Goal: Transaction & Acquisition: Purchase product/service

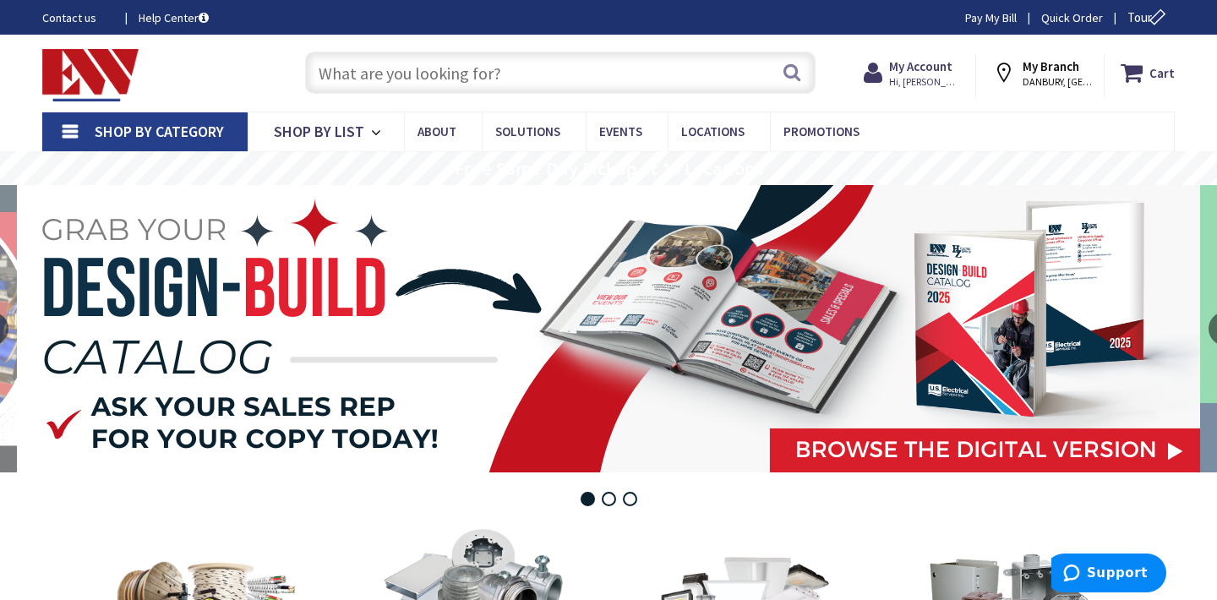
click at [411, 80] on input "text" at bounding box center [560, 73] width 510 height 42
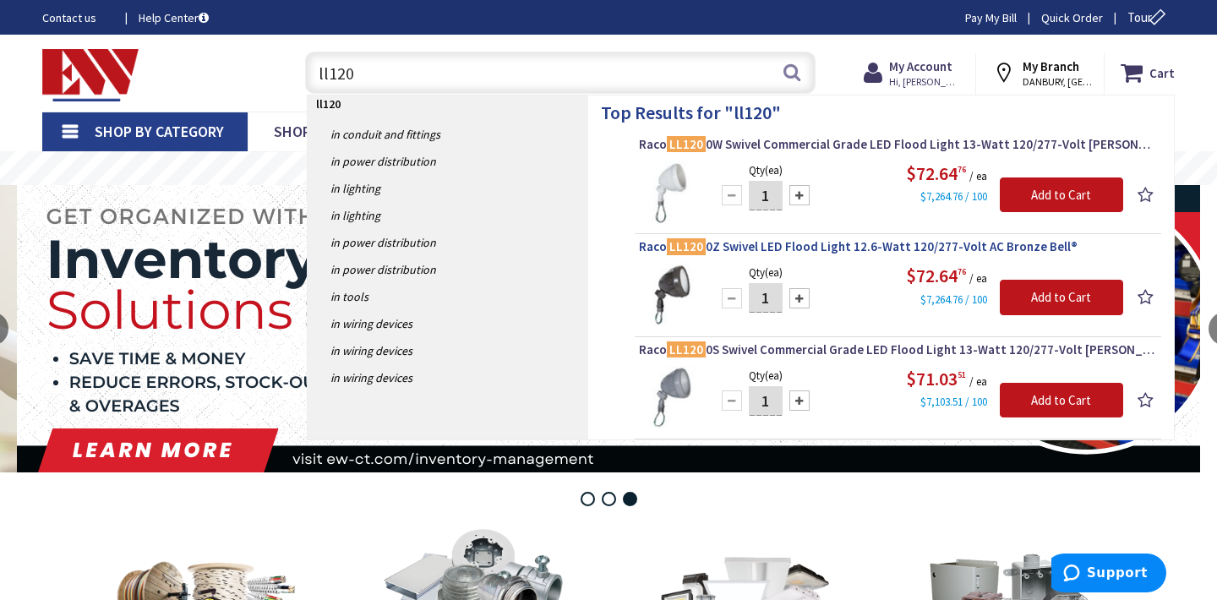
type input "ll120"
click at [834, 243] on span "Raco LL120 0Z Swivel LED Flood Light 12.6-Watt 120/277-Volt AC Bronze Bell®" at bounding box center [898, 246] width 518 height 17
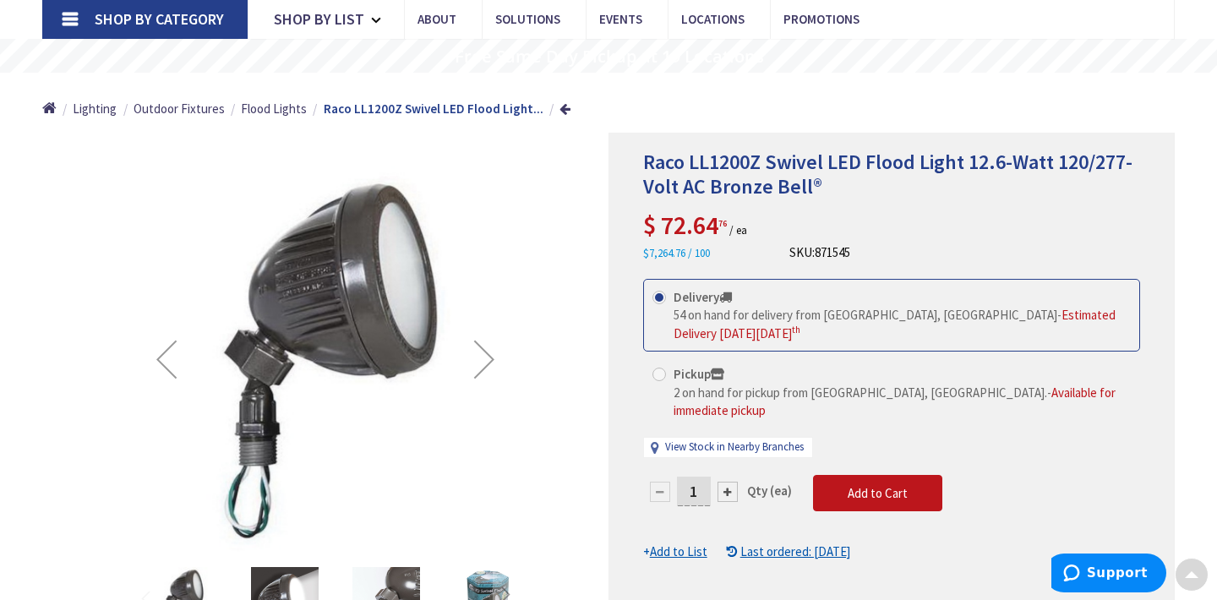
scroll to position [169, 0]
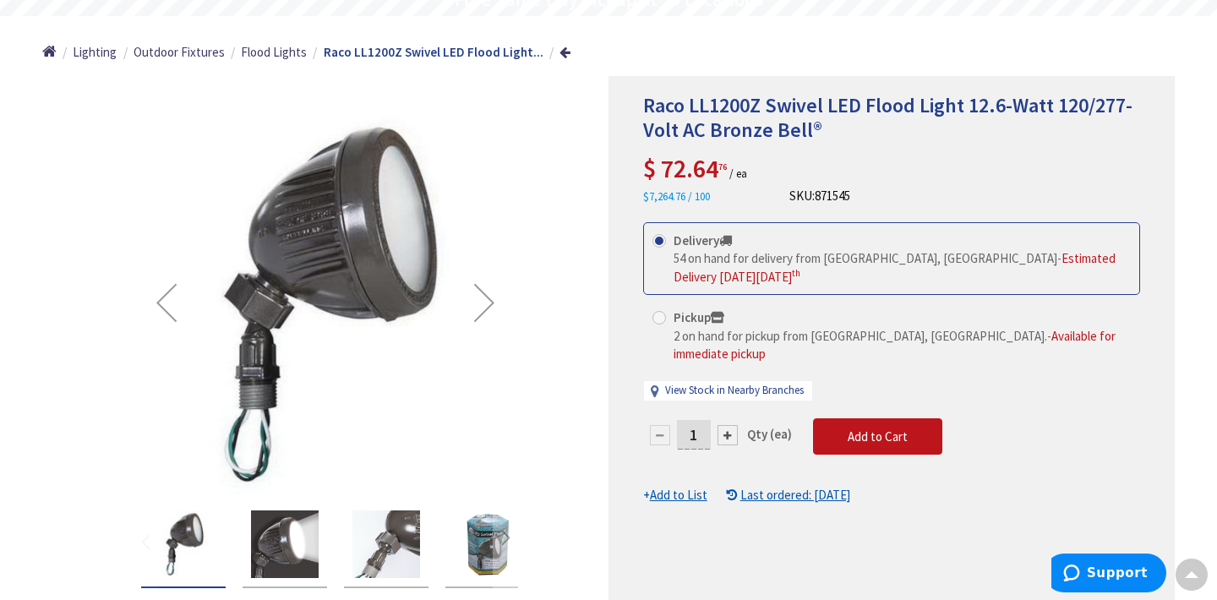
click at [699, 420] on input "1" at bounding box center [694, 435] width 34 height 30
type input "4"
click at [860, 422] on form "This product is Discontinued Delivery 54 on hand for delivery from [GEOGRAPHIC_…" at bounding box center [891, 363] width 497 height 282
click at [860, 428] on span "Add to Cart" at bounding box center [878, 436] width 60 height 16
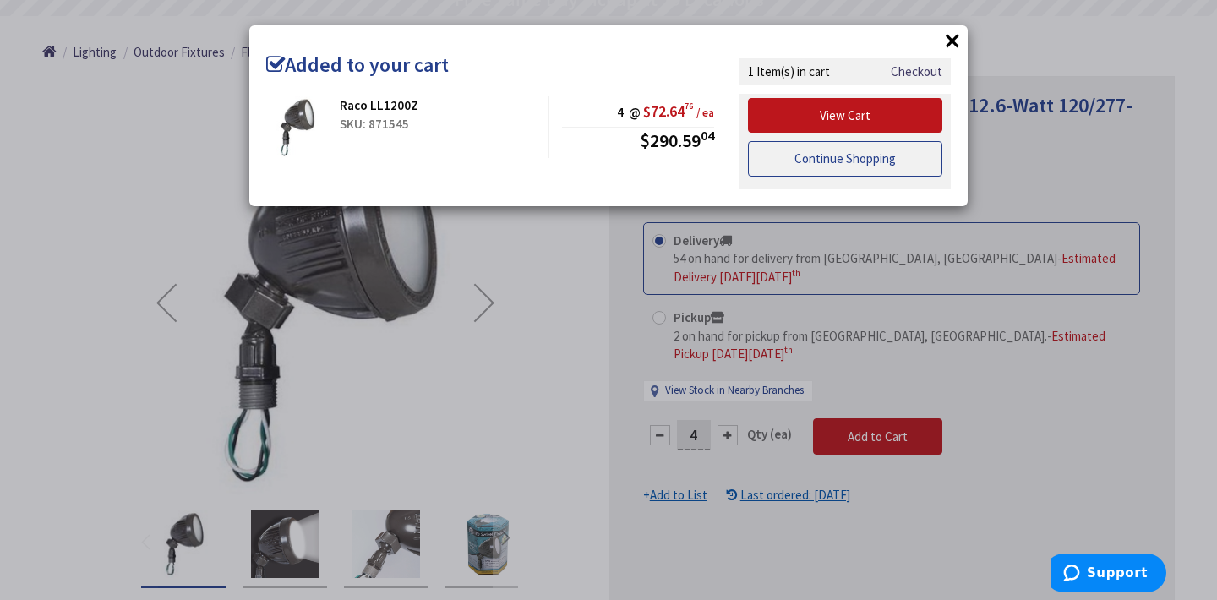
click at [882, 162] on link "Continue Shopping" at bounding box center [845, 158] width 194 height 35
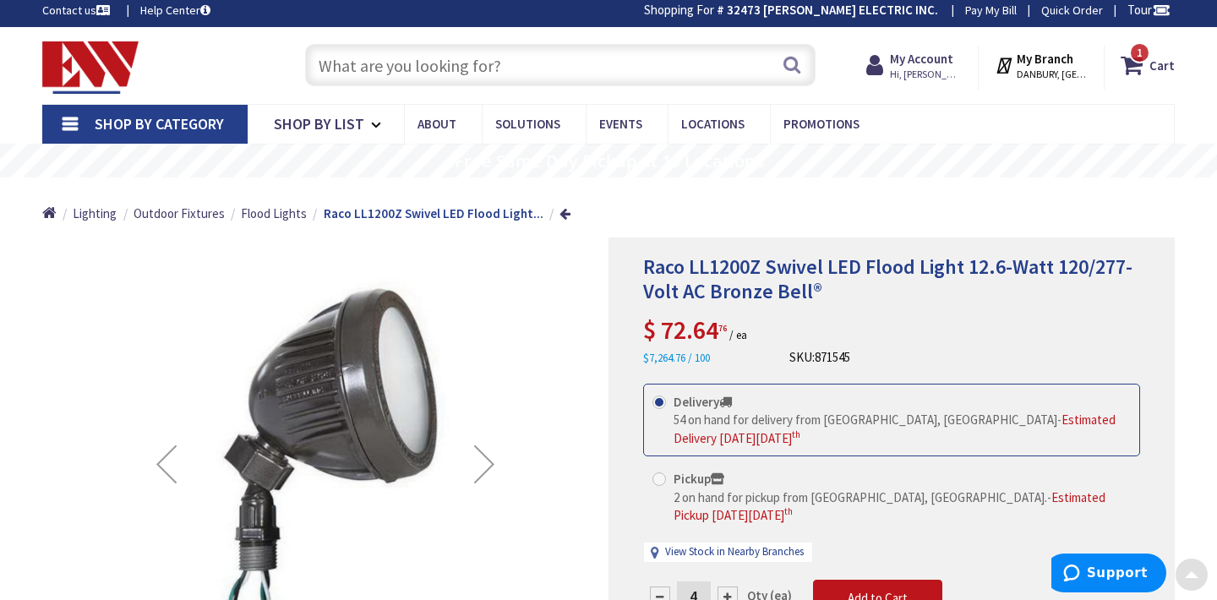
scroll to position [0, 0]
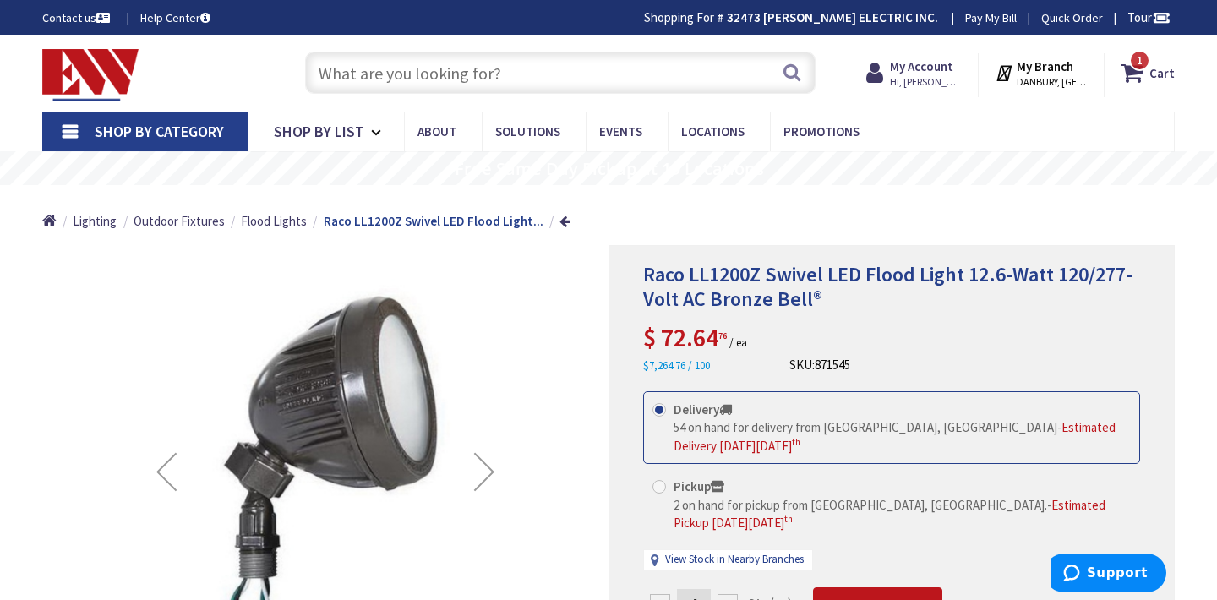
click at [499, 69] on input "text" at bounding box center [560, 73] width 510 height 42
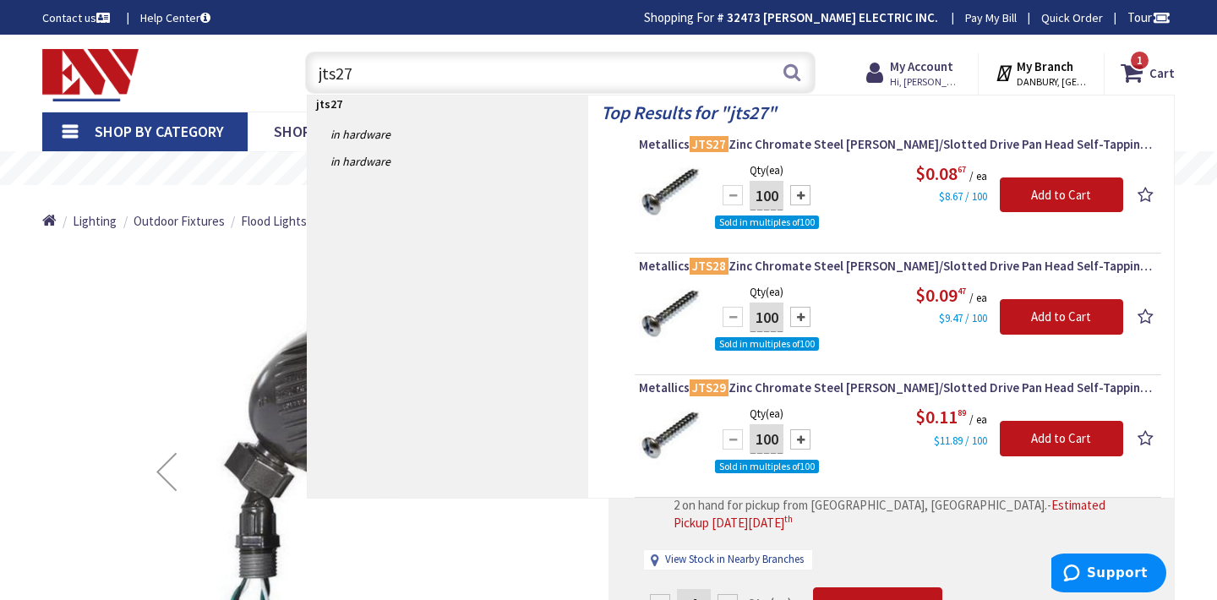
type input "jts27"
click at [803, 198] on div at bounding box center [800, 195] width 20 height 20
type input "200"
click at [1031, 191] on input "Add to Cart" at bounding box center [1061, 194] width 123 height 35
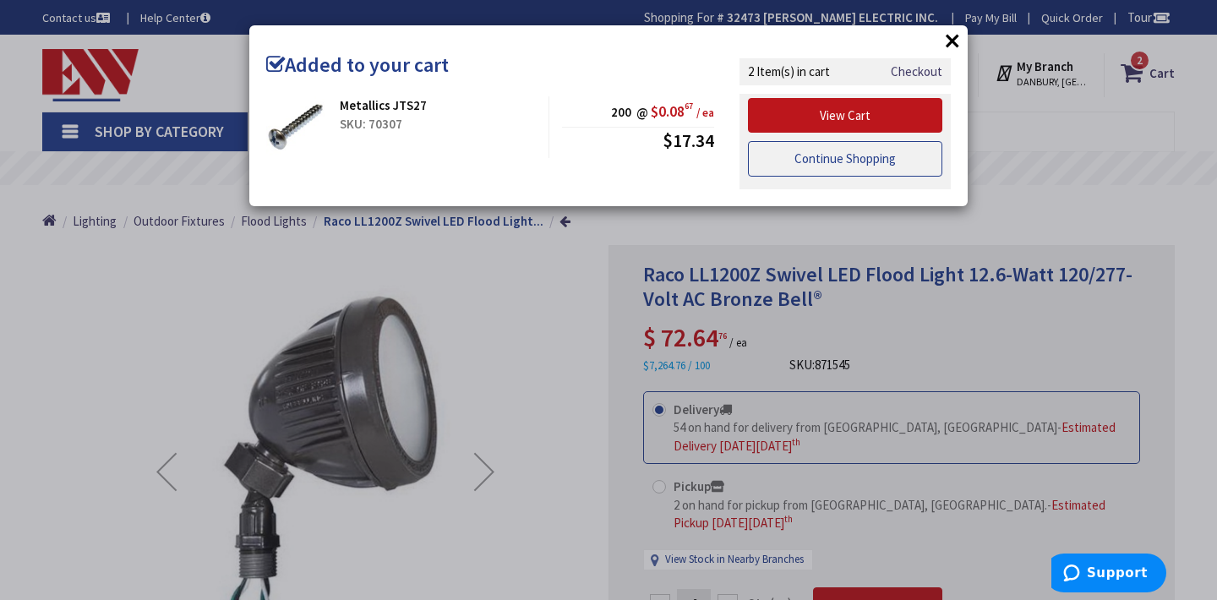
click at [892, 163] on link "Continue Shopping" at bounding box center [845, 158] width 194 height 35
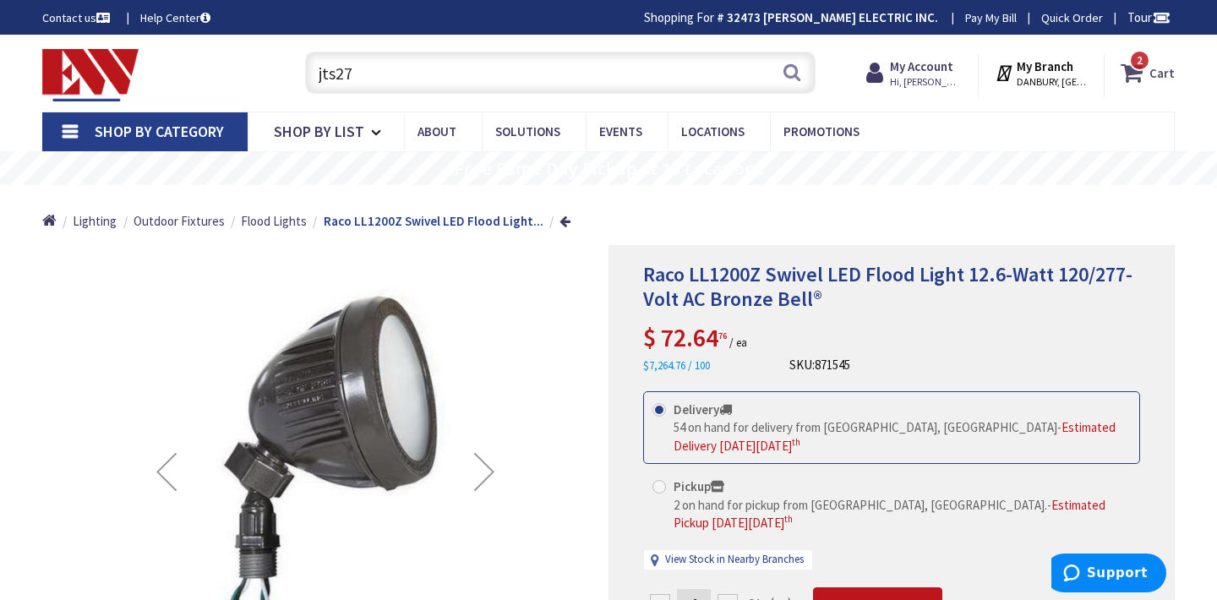
click at [1141, 60] on span "2" at bounding box center [1140, 60] width 6 height 14
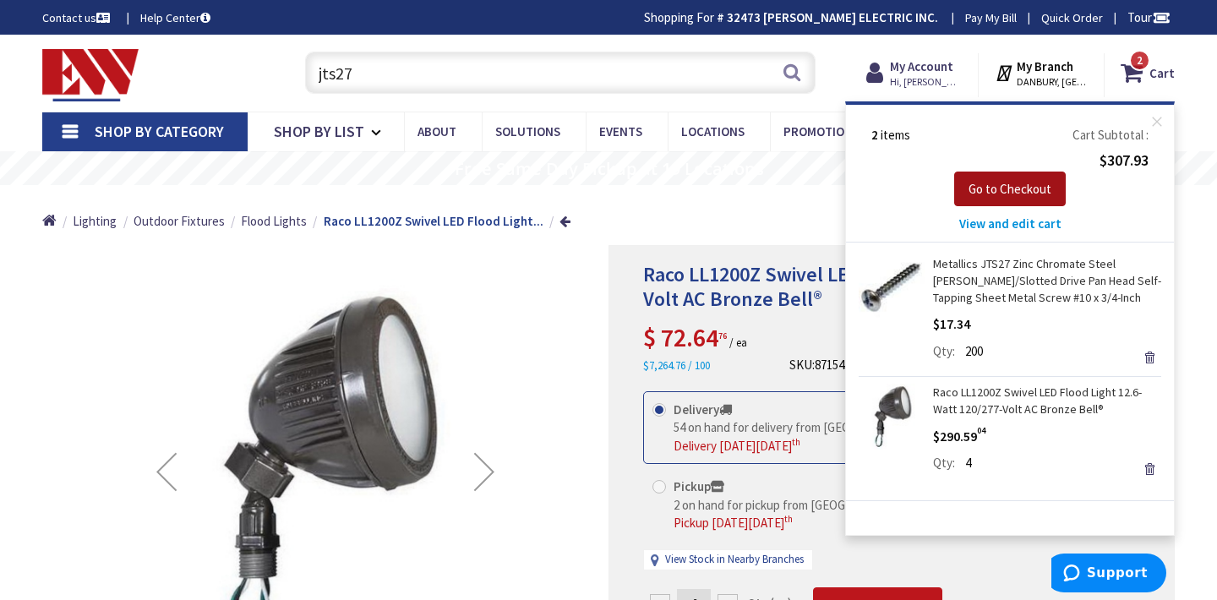
click at [1039, 183] on span "Go to Checkout" at bounding box center [1009, 189] width 83 height 16
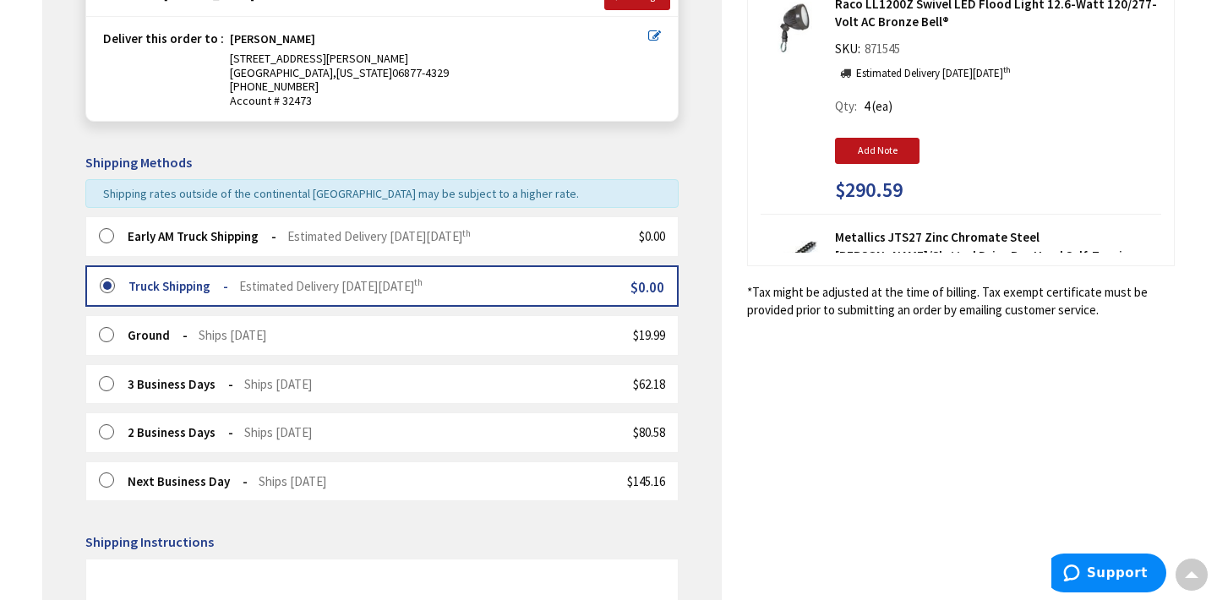
scroll to position [304, 0]
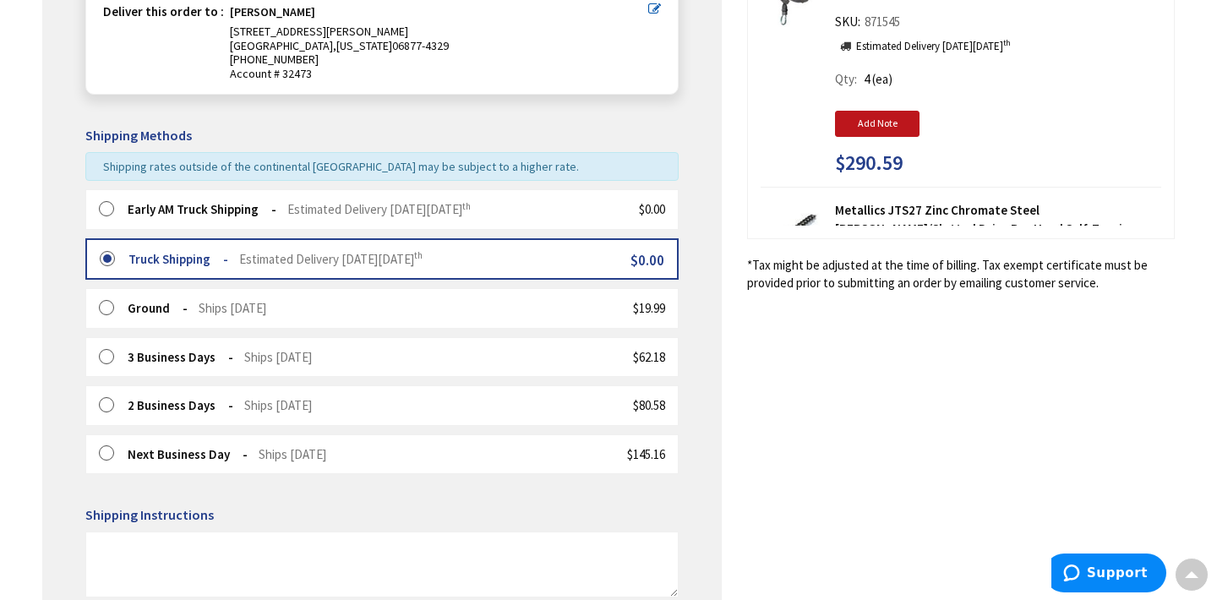
click at [102, 205] on label at bounding box center [112, 209] width 26 height 17
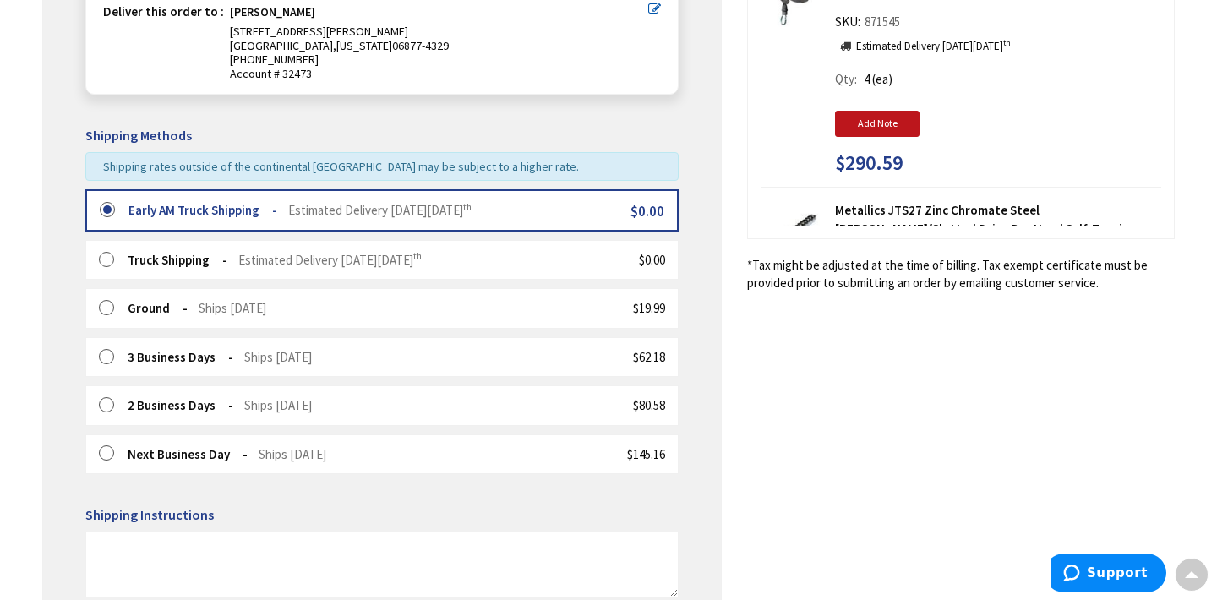
click at [748, 345] on div "Shipping Review & Payment Estimated Total $307.93 2 Some items on your order ar…" at bounding box center [608, 337] width 1132 height 1105
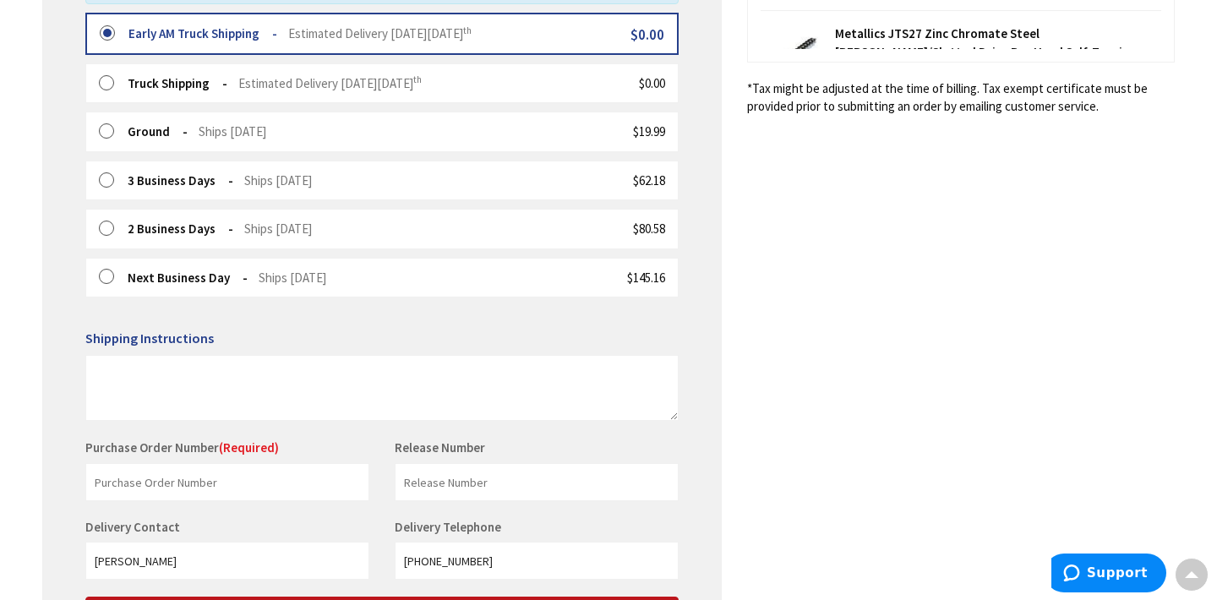
scroll to position [541, 0]
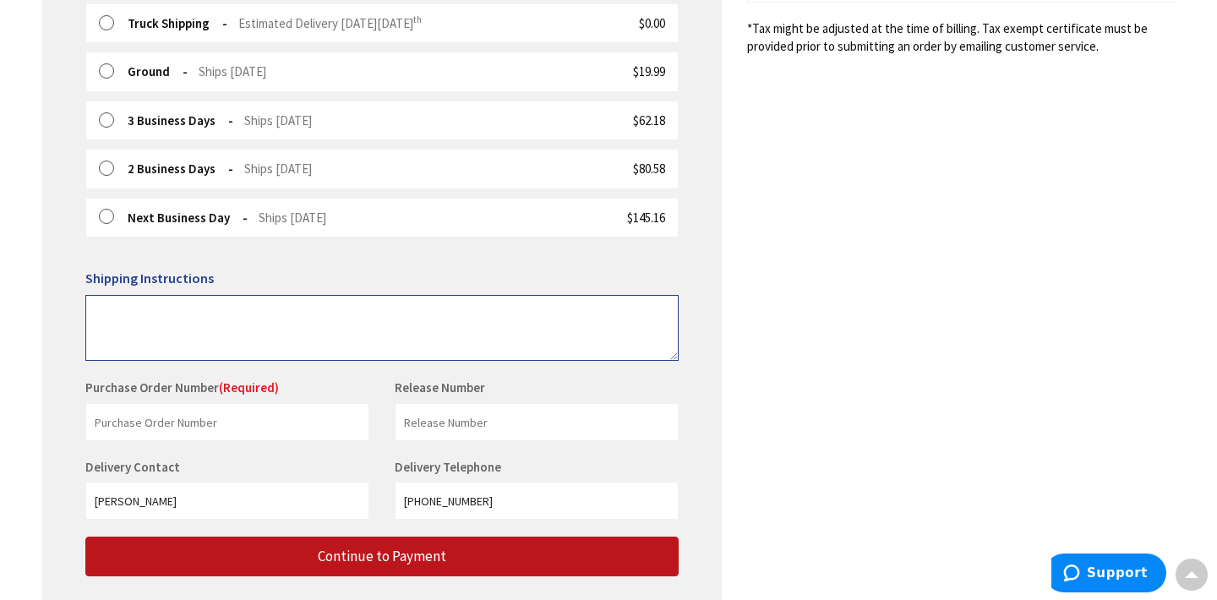
click at [127, 304] on textarea at bounding box center [381, 328] width 593 height 66
type textarea "leave material by garage"
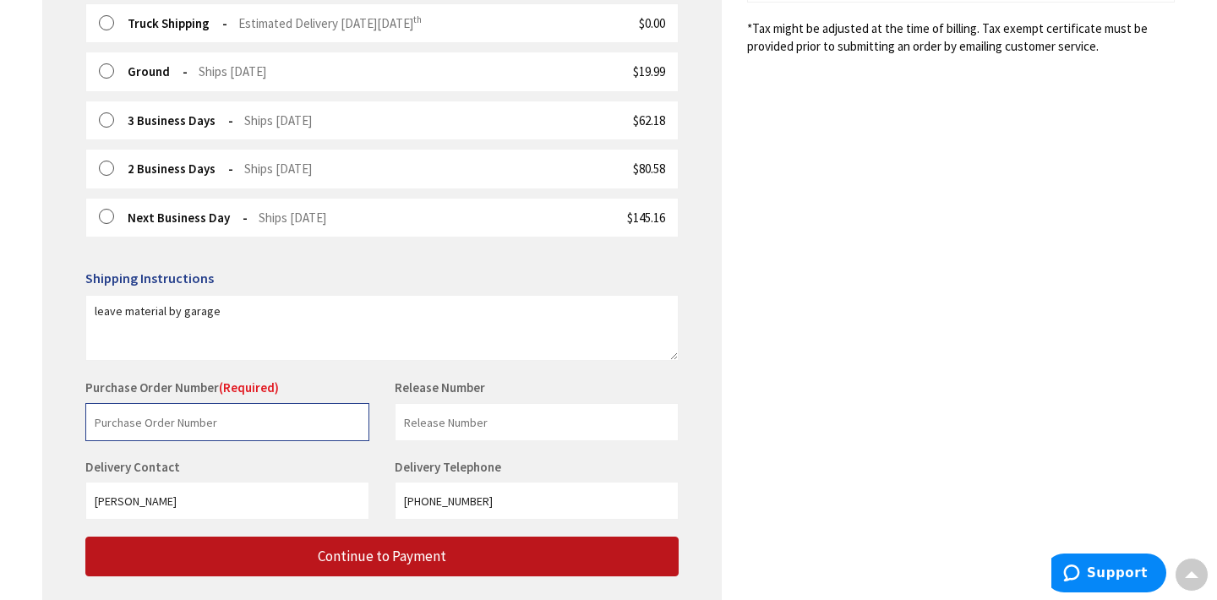
click at [138, 421] on input "text" at bounding box center [227, 422] width 284 height 38
type input "stock"
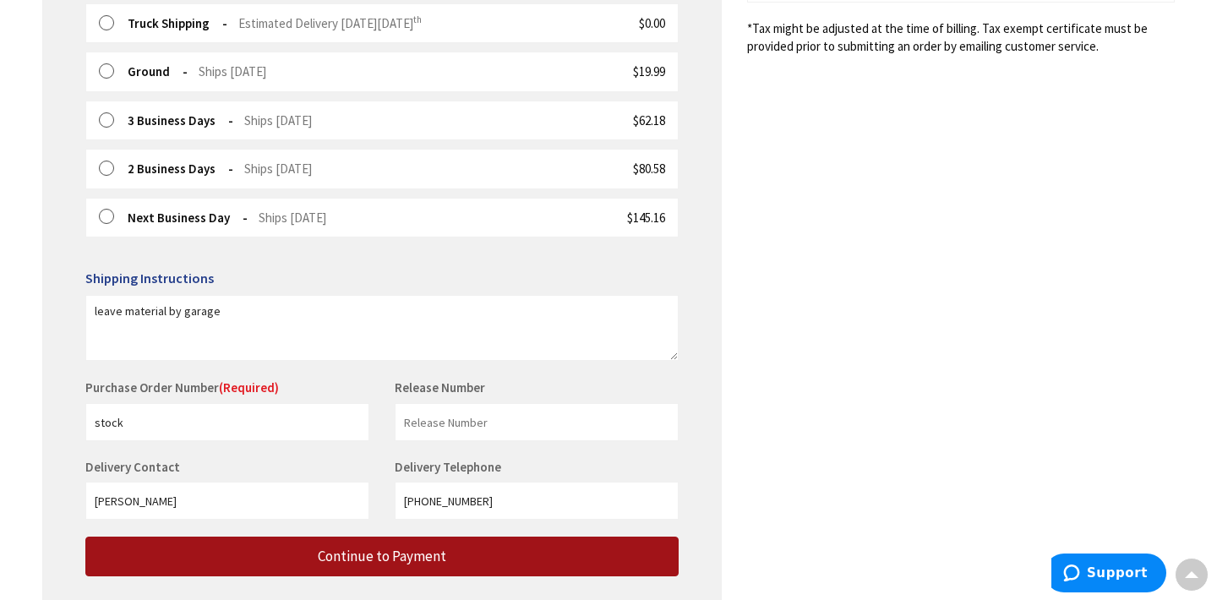
click at [283, 569] on button "Continue to Payment" at bounding box center [381, 557] width 593 height 40
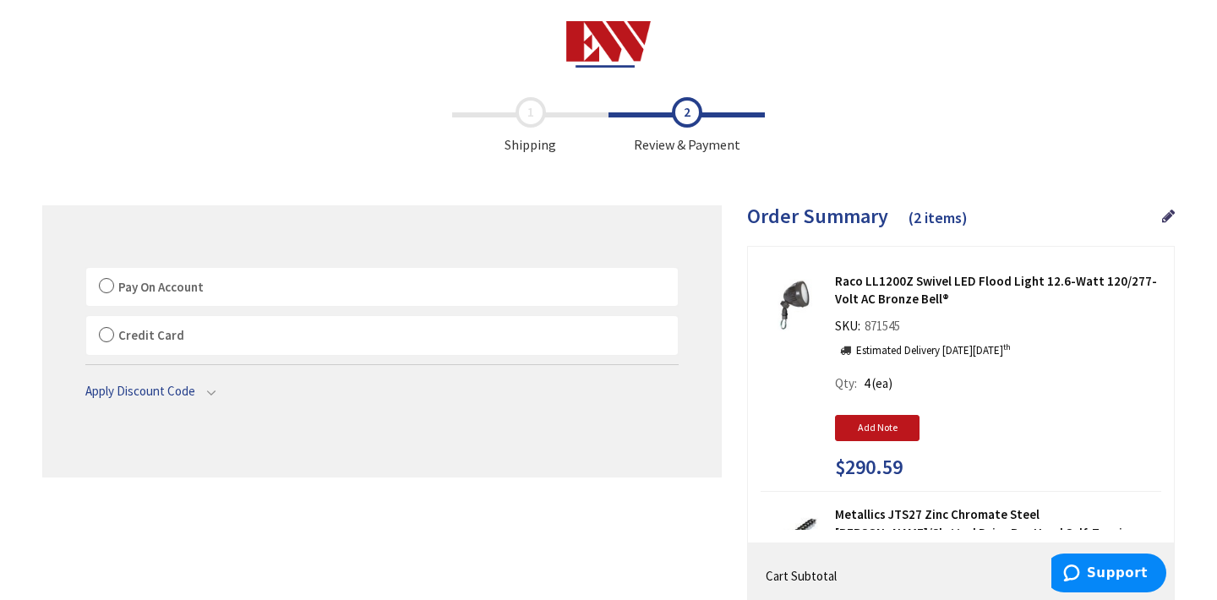
click at [103, 286] on label "Pay On Account" at bounding box center [382, 287] width 592 height 39
click at [86, 271] on input "Pay On Account" at bounding box center [86, 271] width 0 height 0
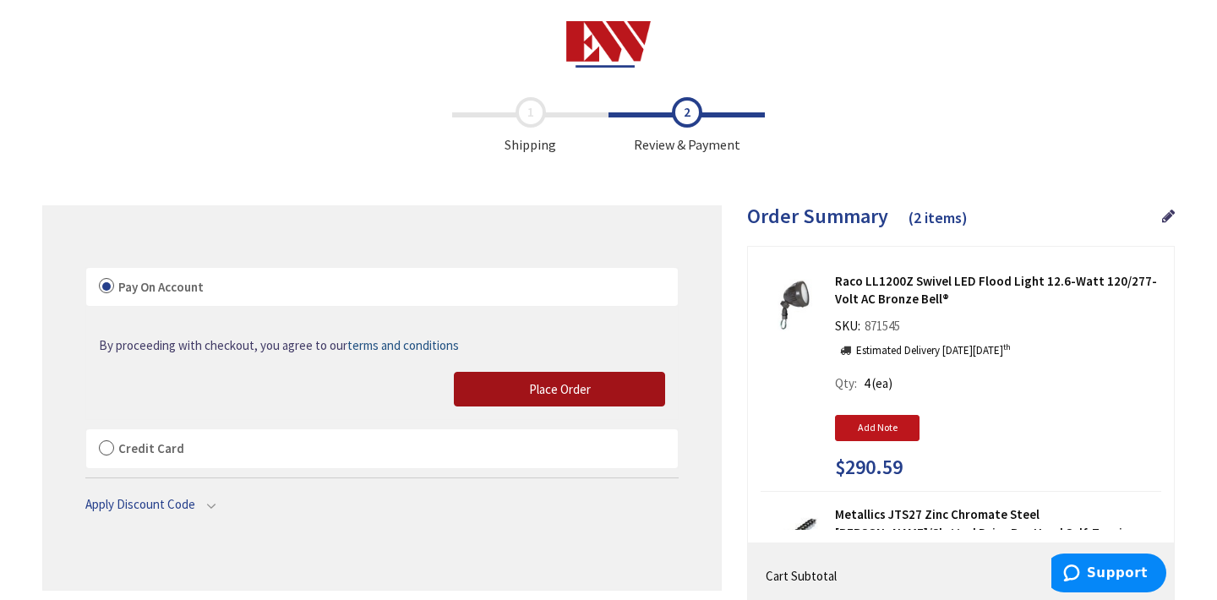
click at [515, 395] on button "Place Order" at bounding box center [559, 389] width 211 height 35
